Goal: Find specific page/section: Find specific page/section

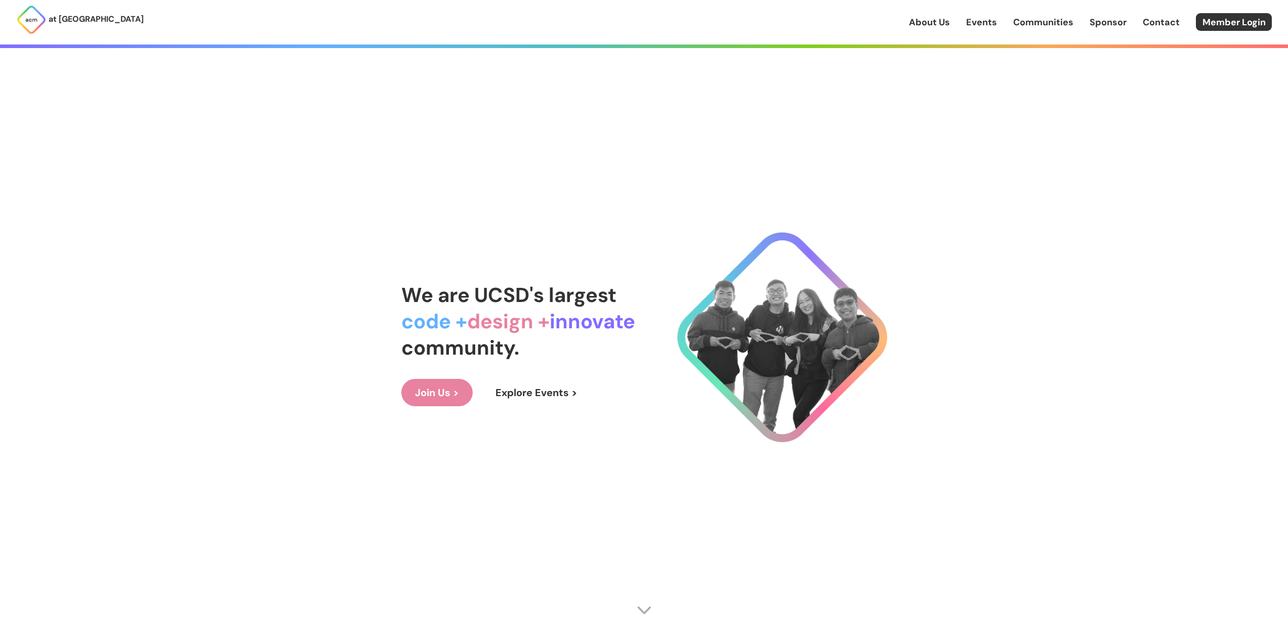
click at [1044, 16] on link "Communities" at bounding box center [1044, 22] width 60 height 13
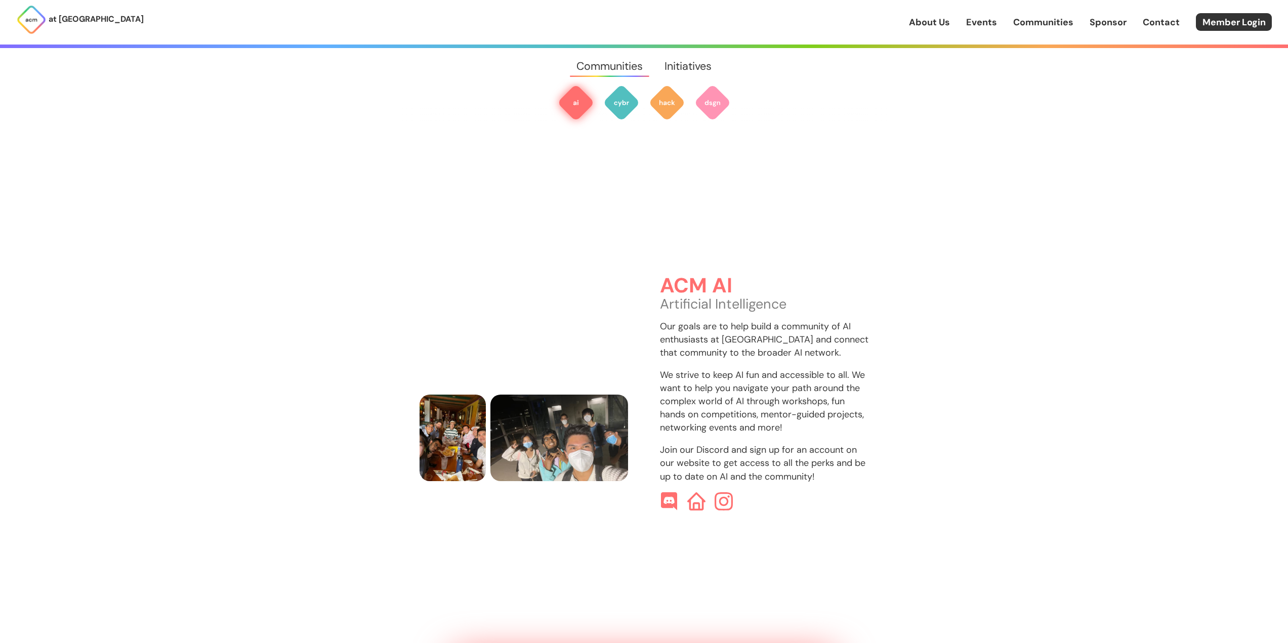
scroll to position [302, 0]
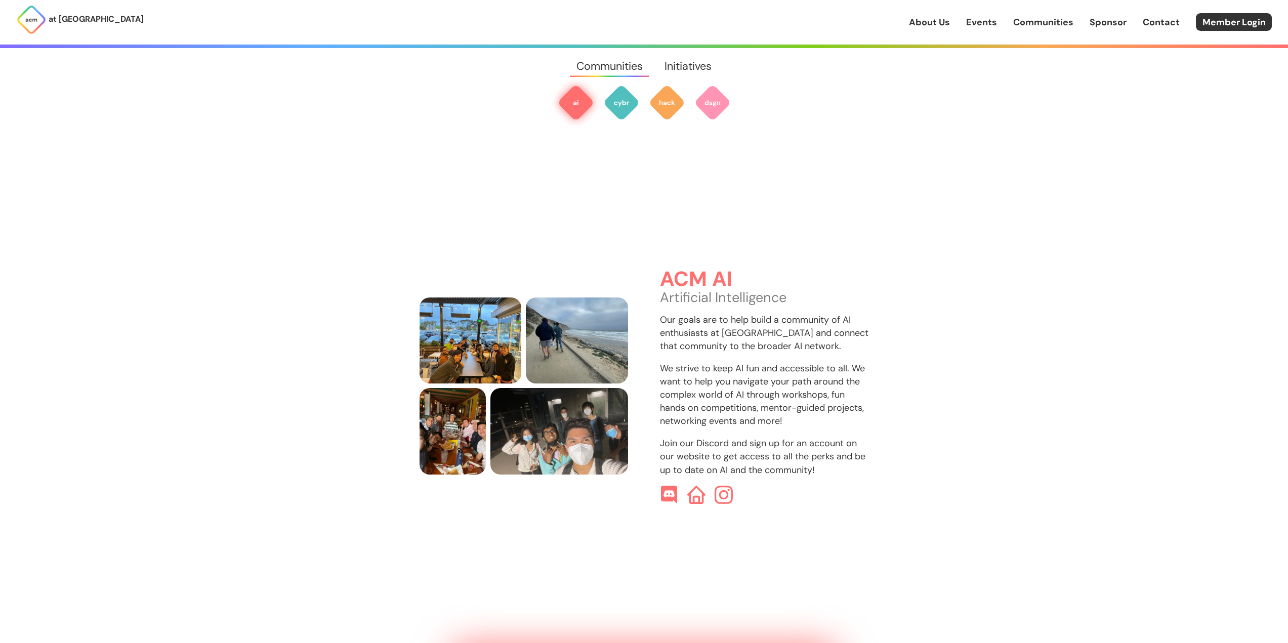
click at [984, 28] on link "Events" at bounding box center [981, 22] width 31 height 13
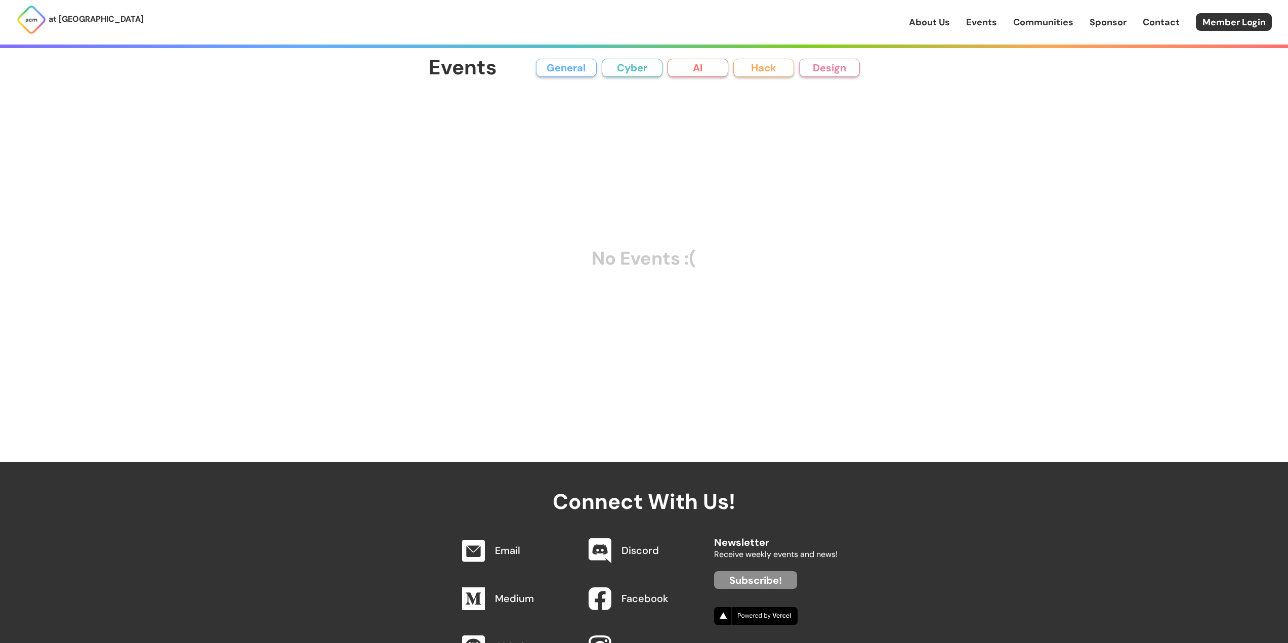
click at [936, 25] on link "About Us" at bounding box center [929, 22] width 41 height 13
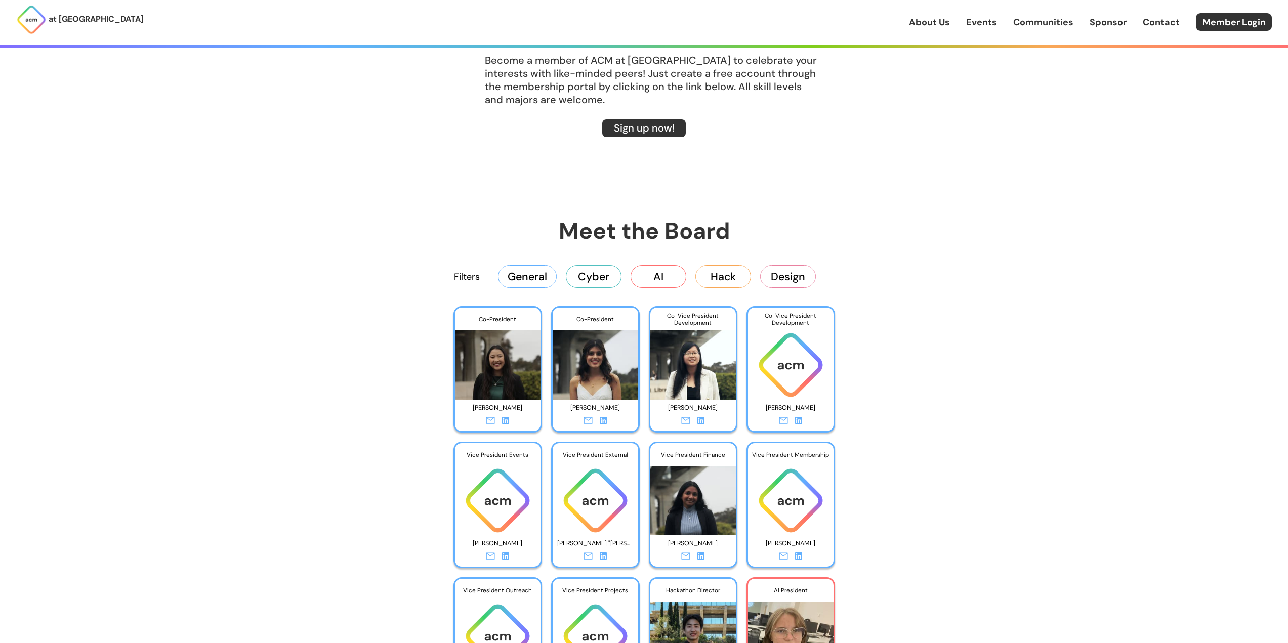
scroll to position [1772, 0]
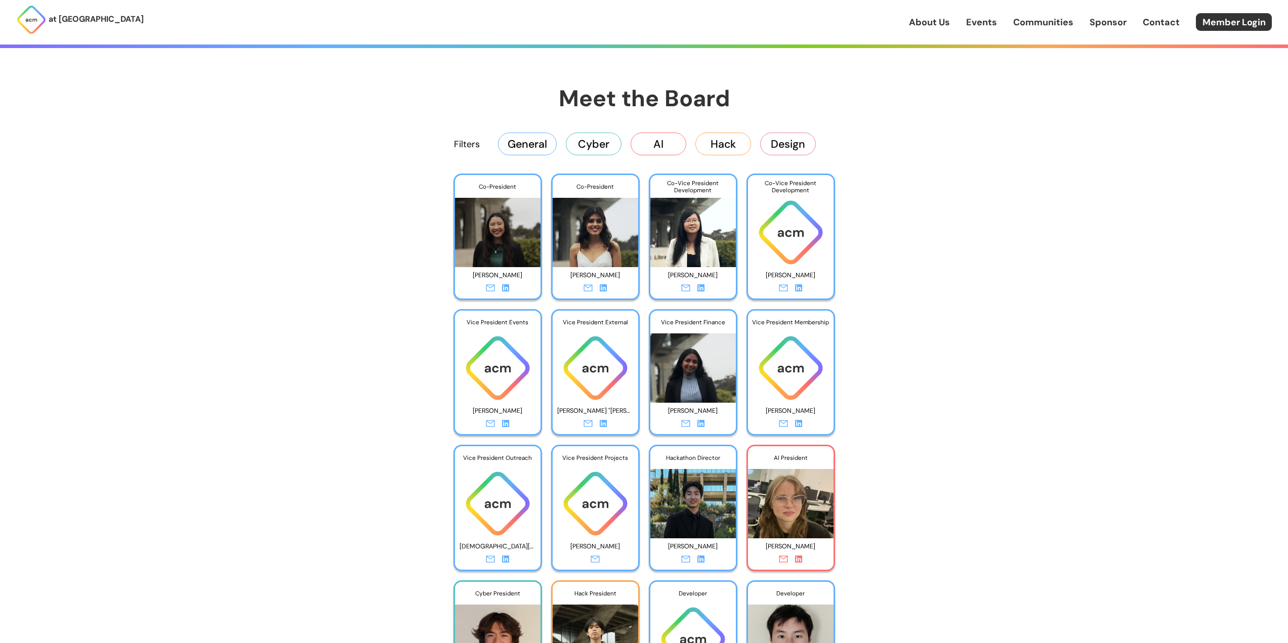
click at [660, 141] on button "AI" at bounding box center [659, 144] width 56 height 22
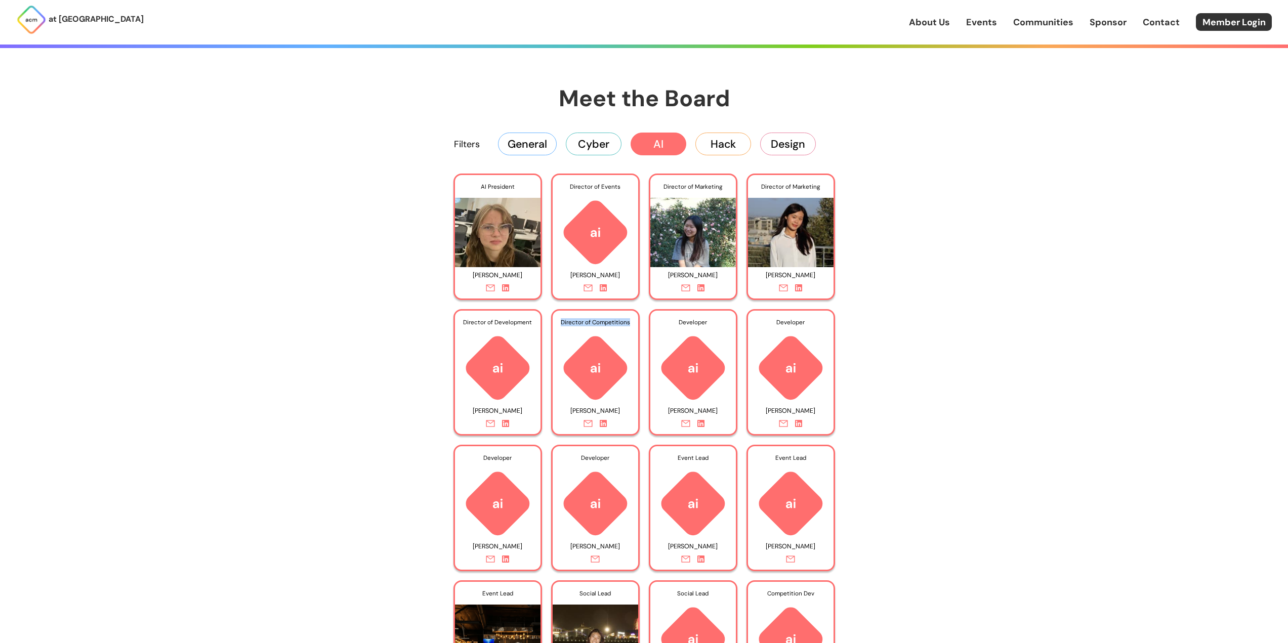
drag, startPoint x: 561, startPoint y: 324, endPoint x: 631, endPoint y: 324, distance: 69.4
click at [631, 324] on div "Director of Competitions" at bounding box center [596, 322] width 86 height 23
copy div "Director of Competitions"
